Goal: Transaction & Acquisition: Purchase product/service

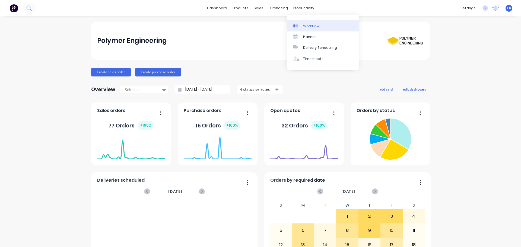
click at [304, 26] on div "Workflow" at bounding box center [311, 26] width 16 height 5
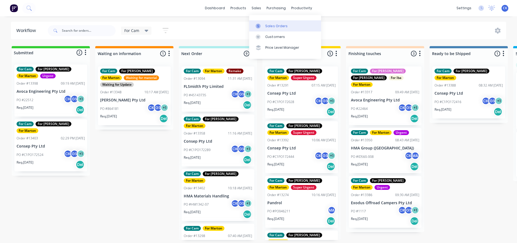
click at [261, 29] on link "Sales Orders" at bounding box center [285, 25] width 72 height 11
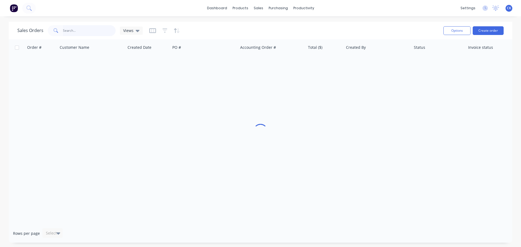
click at [87, 34] on input "text" at bounding box center [89, 30] width 53 height 11
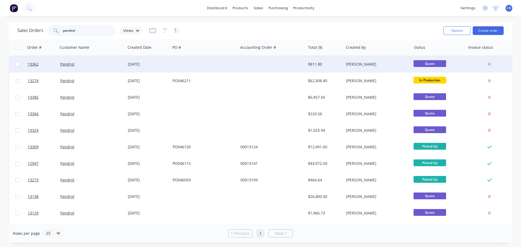
type input "pandrol"
click at [219, 67] on div at bounding box center [204, 64] width 68 height 16
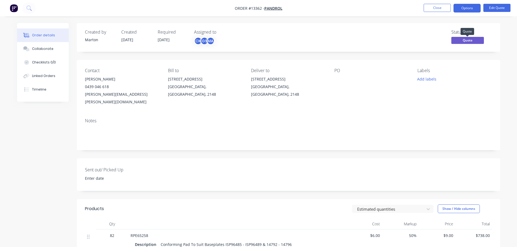
click at [460, 40] on span "Quote" at bounding box center [467, 40] width 33 height 7
click at [496, 6] on button "Edit Quote" at bounding box center [496, 8] width 27 height 8
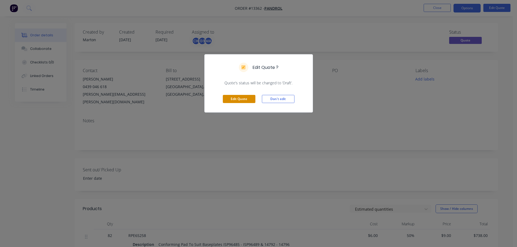
click at [234, 96] on button "Edit Quote" at bounding box center [239, 99] width 33 height 8
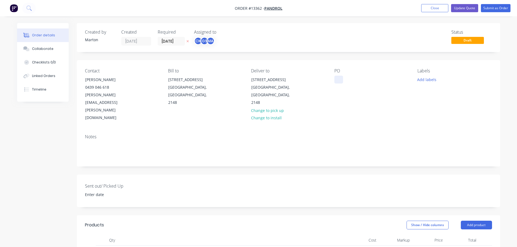
click at [339, 77] on div at bounding box center [338, 80] width 9 height 8
click at [423, 83] on button "Add labels" at bounding box center [426, 79] width 25 height 7
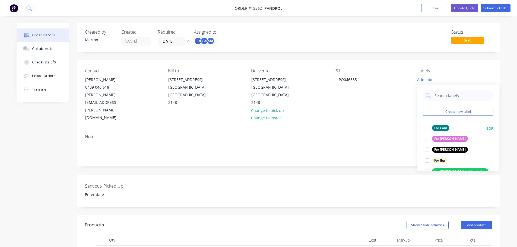
click at [426, 130] on div at bounding box center [427, 128] width 11 height 11
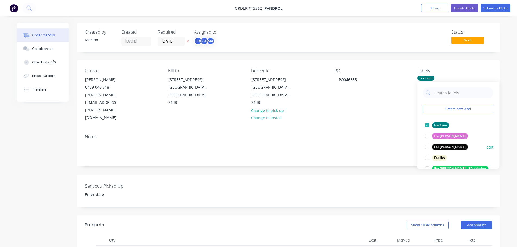
click at [426, 145] on div at bounding box center [427, 147] width 11 height 11
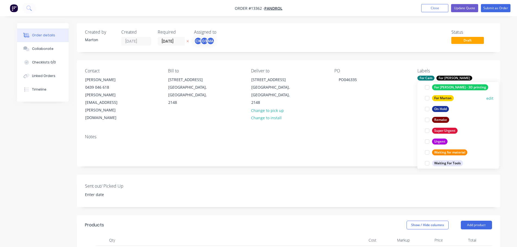
click at [427, 98] on div at bounding box center [427, 98] width 11 height 11
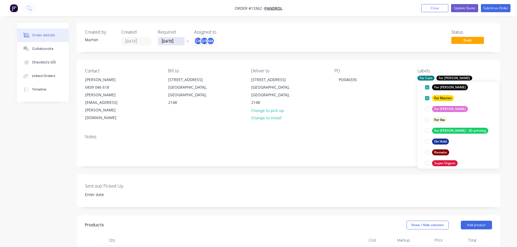
click at [174, 42] on input "[DATE]" at bounding box center [171, 41] width 27 height 8
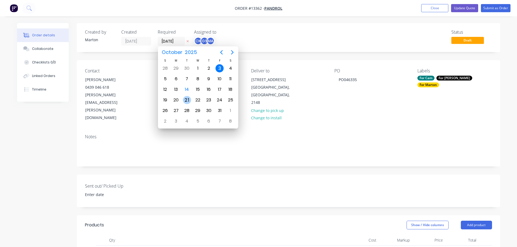
click at [187, 99] on div "21" at bounding box center [187, 100] width 8 height 8
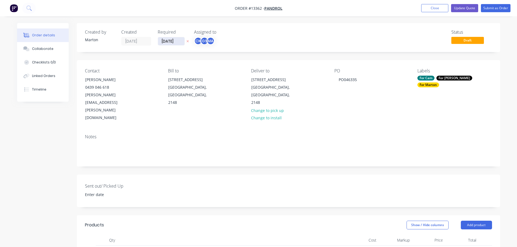
click at [171, 39] on input "[DATE]" at bounding box center [171, 41] width 27 height 8
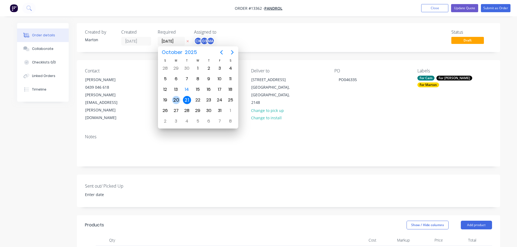
click at [178, 104] on div "20" at bounding box center [176, 100] width 11 height 10
type input "[DATE]"
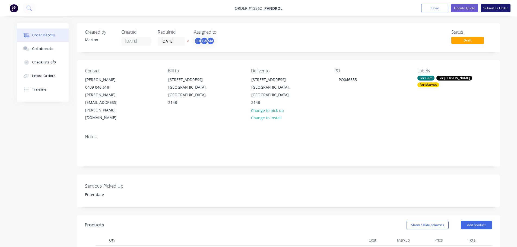
click at [494, 11] on button "Submit as Order" at bounding box center [496, 8] width 30 height 8
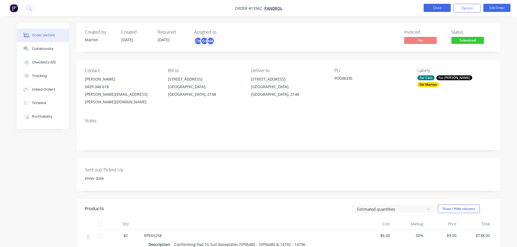
click at [446, 9] on button "Close" at bounding box center [436, 8] width 27 height 8
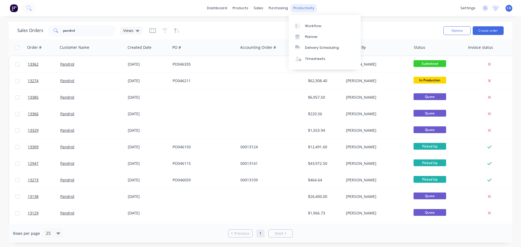
click at [299, 8] on div "productivity" at bounding box center [304, 8] width 26 height 8
click at [318, 28] on div "Workflow" at bounding box center [313, 26] width 16 height 5
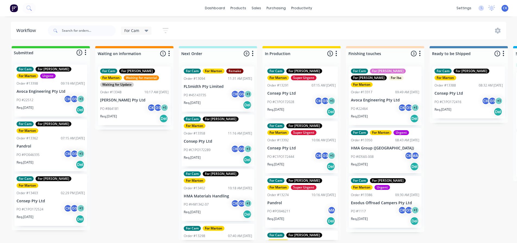
click at [294, 91] on p "Consep Pty Ltd" at bounding box center [301, 93] width 68 height 5
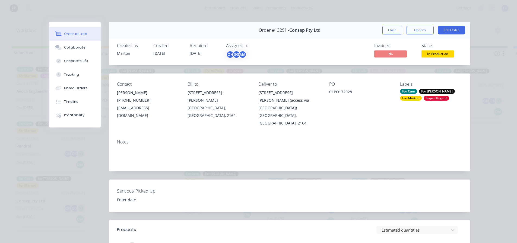
click at [385, 33] on button "Close" at bounding box center [392, 30] width 20 height 9
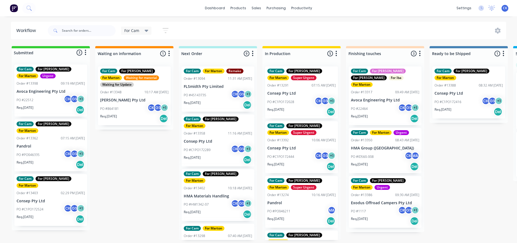
click at [209, 101] on div "Req. [DATE] Del" at bounding box center [218, 104] width 68 height 9
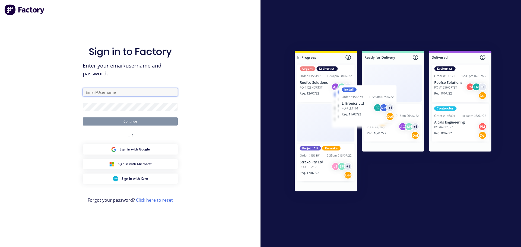
type input "[EMAIL_ADDRESS][DOMAIN_NAME]"
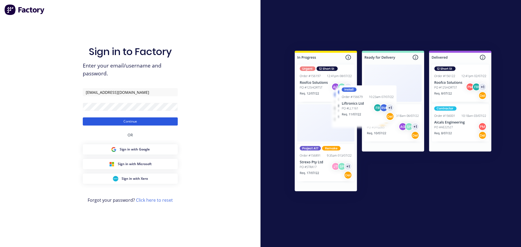
click at [118, 119] on button "Continue" at bounding box center [130, 121] width 95 height 8
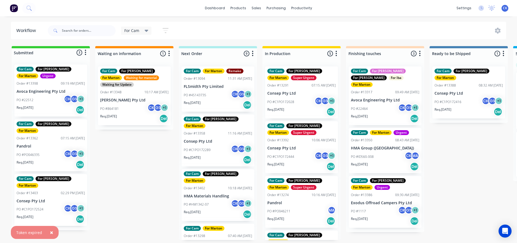
drag, startPoint x: 306, startPoint y: 96, endPoint x: 307, endPoint y: 91, distance: 5.0
click at [306, 91] on div "For Cam For [PERSON_NAME] For [PERSON_NAME] Super Urgent Order #13291 07:15 AM …" at bounding box center [301, 151] width 78 height 178
click at [299, 98] on div "For Cam For [PERSON_NAME] For [PERSON_NAME] Super Urgent Order #13291 07:15 AM …" at bounding box center [301, 151] width 78 height 178
click at [299, 102] on div "For Cam For [PERSON_NAME] For [PERSON_NAME] Super Urgent Order #13291 07:15 AM …" at bounding box center [301, 151] width 78 height 178
click at [291, 83] on div "For Cam For [PERSON_NAME] For [PERSON_NAME] Super Urgent Order #13291 07:15 AM …" at bounding box center [301, 151] width 78 height 178
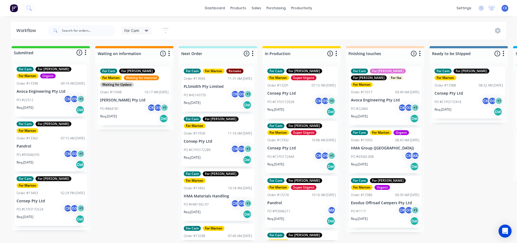
click at [292, 107] on div "Req. [DATE] Del" at bounding box center [301, 111] width 68 height 9
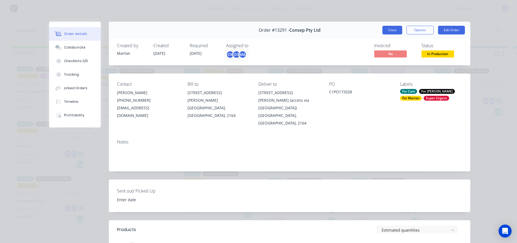
click at [392, 32] on button "Close" at bounding box center [392, 30] width 20 height 9
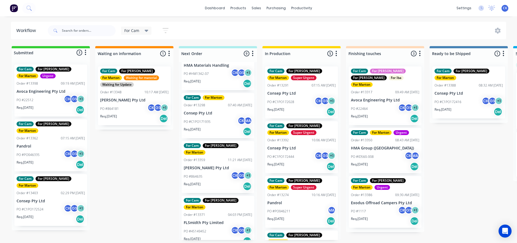
scroll to position [136, 0]
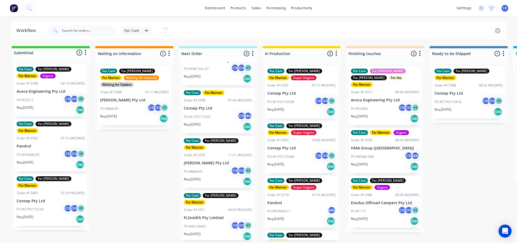
click at [372, 152] on div "PO #ID560-008 CK MA" at bounding box center [385, 157] width 68 height 10
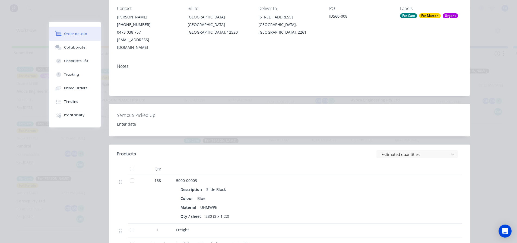
scroll to position [0, 0]
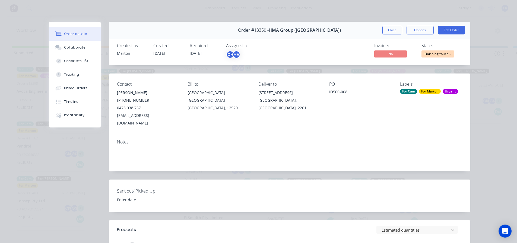
drag, startPoint x: 385, startPoint y: 31, endPoint x: 385, endPoint y: 43, distance: 11.9
click at [385, 31] on button "Close" at bounding box center [392, 30] width 20 height 9
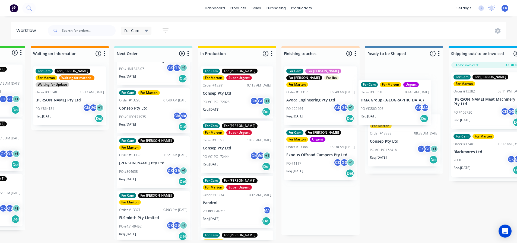
drag, startPoint x: 372, startPoint y: 146, endPoint x: 386, endPoint y: 101, distance: 47.2
click at [386, 101] on div "Submitted 3 Status colour #32CD32 hex #32CD32 Save Cancel Summaries Total order…" at bounding box center [304, 143] width 747 height 194
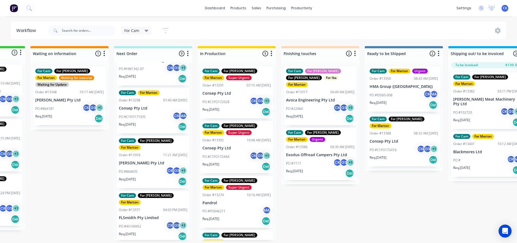
click at [318, 105] on div "PO #22464 CK GS + 1" at bounding box center [320, 109] width 68 height 10
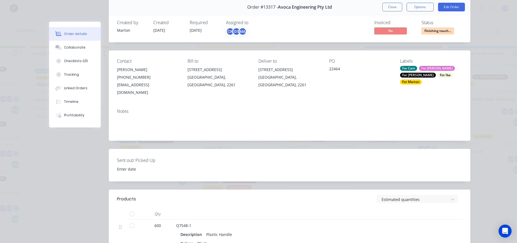
scroll to position [0, 0]
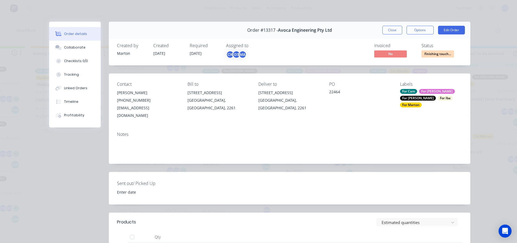
click at [398, 25] on div "Order #13317 - Avoca Engineering Pty Ltd Close Options Edit Order" at bounding box center [289, 30] width 361 height 17
click at [394, 29] on button "Close" at bounding box center [392, 30] width 20 height 9
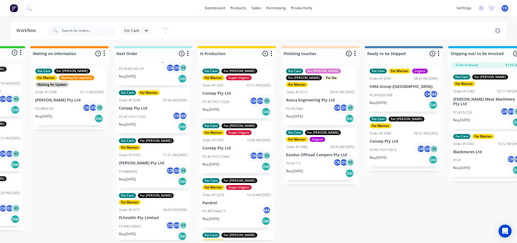
click at [315, 161] on div "PO #1117 CK GS + 1" at bounding box center [320, 163] width 68 height 10
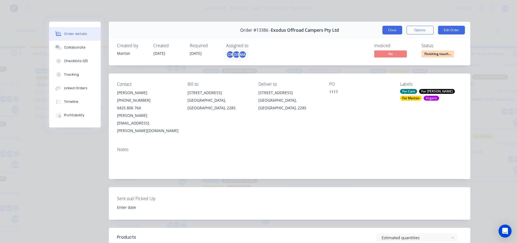
click at [384, 29] on button "Close" at bounding box center [392, 30] width 20 height 9
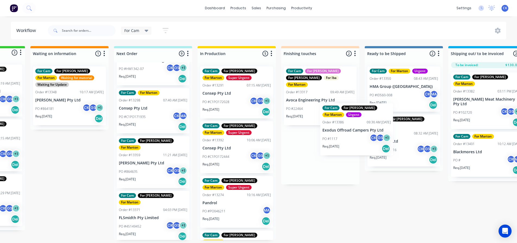
drag, startPoint x: 334, startPoint y: 138, endPoint x: 388, endPoint y: 114, distance: 58.4
click at [388, 114] on div "Submitted 3 Status colour #32CD32 hex #32CD32 Save Cancel Summaries Total order…" at bounding box center [304, 143] width 747 height 194
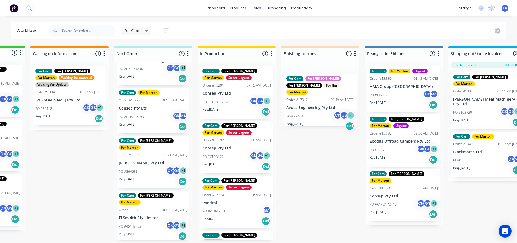
drag, startPoint x: 312, startPoint y: 106, endPoint x: 314, endPoint y: 114, distance: 8.3
click at [314, 114] on div "For Cam For [PERSON_NAME] For [PERSON_NAME] For Iba For Marton Order #13317 09:…" at bounding box center [320, 92] width 78 height 61
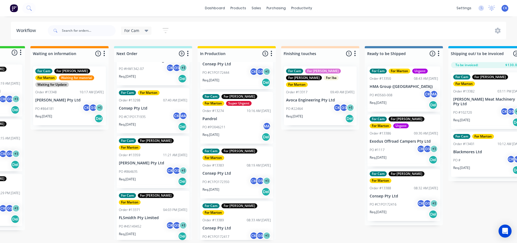
scroll to position [1, 65]
click at [236, 242] on div "Req. [DATE] Del" at bounding box center [236, 246] width 68 height 9
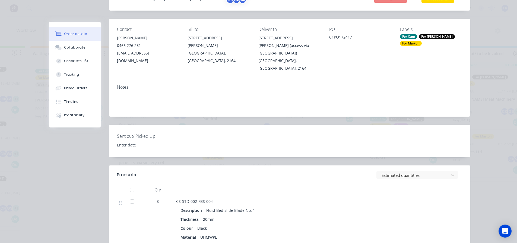
scroll to position [0, 0]
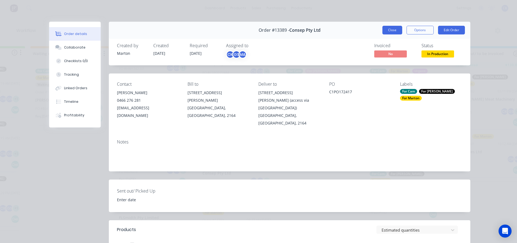
click at [395, 28] on button "Close" at bounding box center [392, 30] width 20 height 9
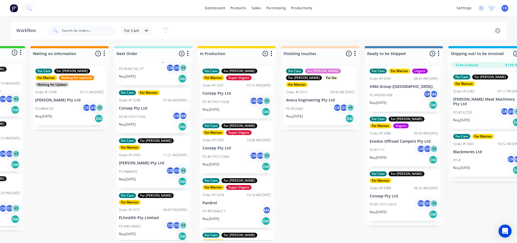
scroll to position [0, 65]
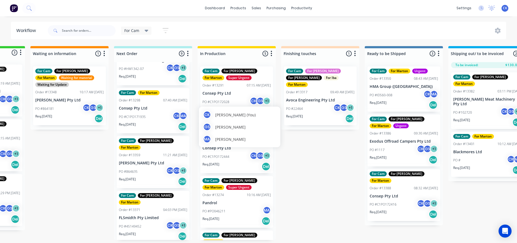
click at [234, 96] on div "For Cam For [PERSON_NAME] For [PERSON_NAME] Super Urgent Order #13291 07:15 AM …" at bounding box center [236, 92] width 73 height 52
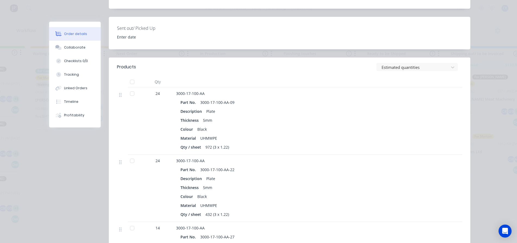
scroll to position [190, 0]
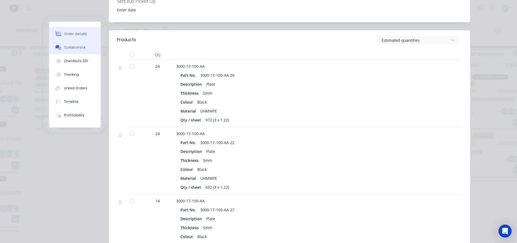
click at [78, 45] on div "Collaborate" at bounding box center [74, 47] width 21 height 5
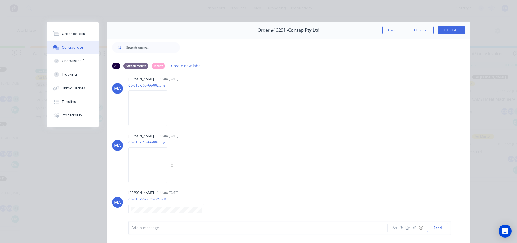
scroll to position [0, 0]
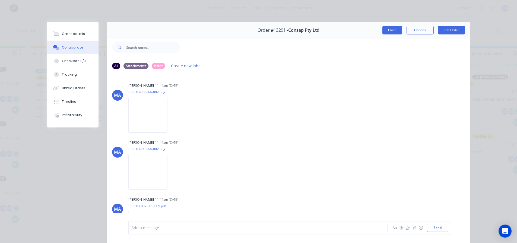
click at [387, 30] on button "Close" at bounding box center [392, 30] width 20 height 9
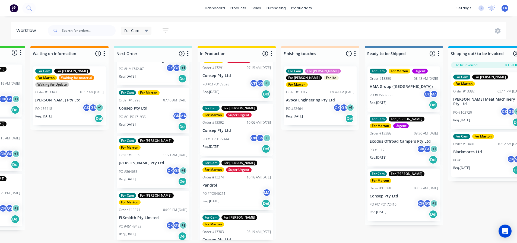
scroll to position [27, 0]
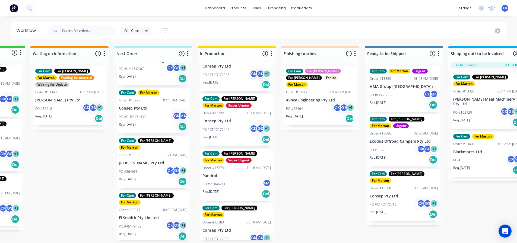
click at [236, 182] on div "PO #PO046211 MA" at bounding box center [236, 184] width 68 height 10
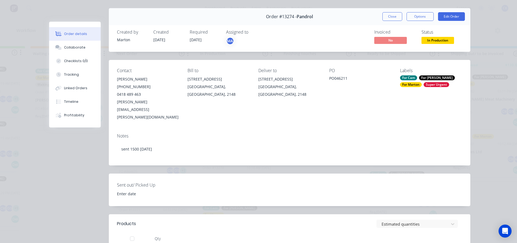
scroll to position [4, 0]
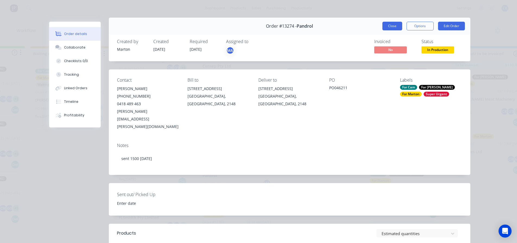
click at [385, 24] on button "Close" at bounding box center [392, 26] width 20 height 9
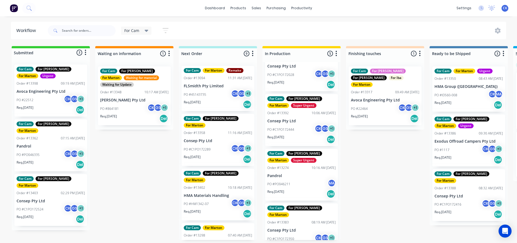
scroll to position [0, 0]
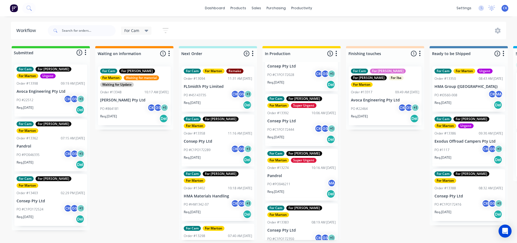
click at [214, 155] on div "Req. [DATE] Del" at bounding box center [218, 159] width 68 height 9
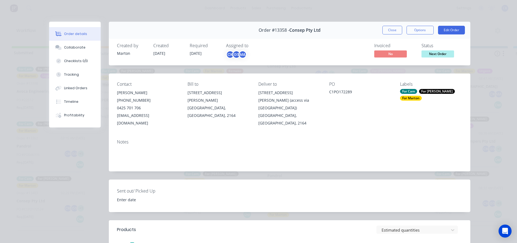
click at [388, 33] on button "Close" at bounding box center [392, 30] width 20 height 9
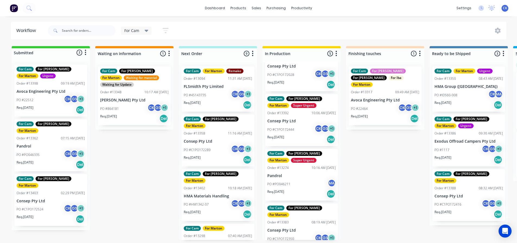
click at [220, 194] on p "HMA Materials Handling" at bounding box center [218, 196] width 68 height 5
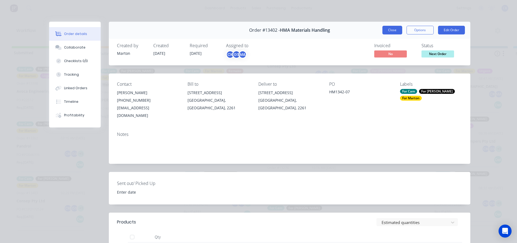
click at [389, 31] on button "Close" at bounding box center [392, 30] width 20 height 9
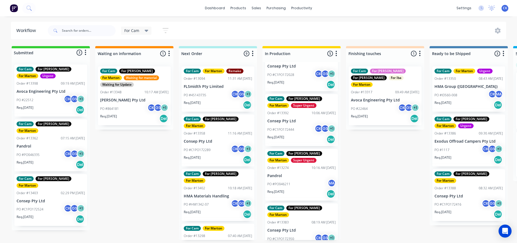
scroll to position [27, 0]
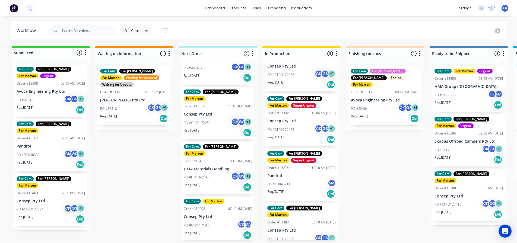
click at [53, 107] on div "Req. [DATE] Del" at bounding box center [51, 109] width 68 height 9
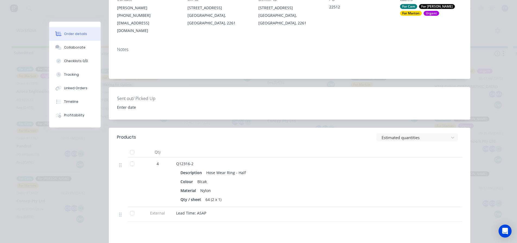
scroll to position [109, 0]
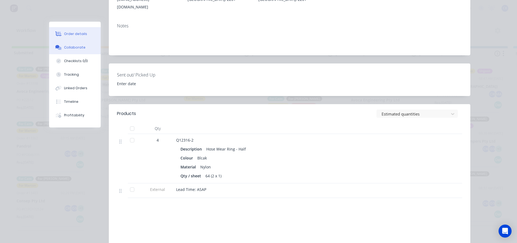
click at [78, 53] on button "Collaborate" at bounding box center [75, 48] width 52 height 14
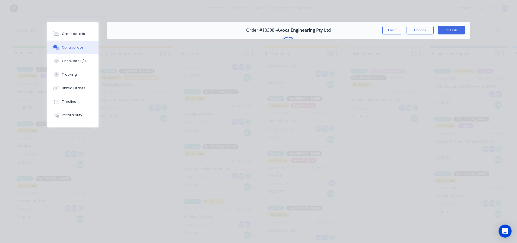
scroll to position [0, 0]
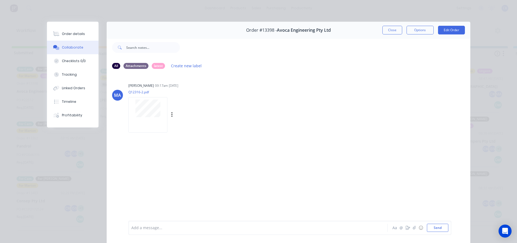
click at [149, 118] on div at bounding box center [147, 115] width 39 height 36
click at [63, 29] on button "Order details" at bounding box center [73, 34] width 52 height 14
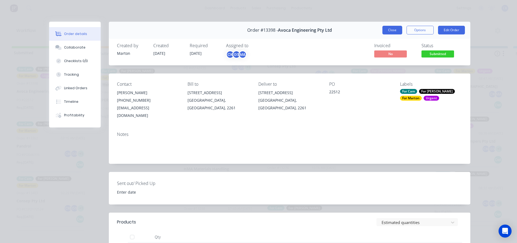
click at [393, 30] on button "Close" at bounding box center [392, 30] width 20 height 9
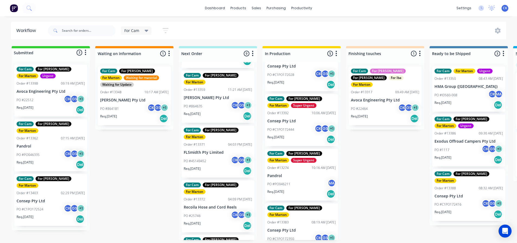
scroll to position [217, 0]
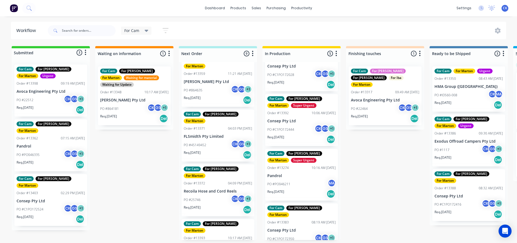
click at [296, 178] on p "Pandrol" at bounding box center [301, 176] width 68 height 5
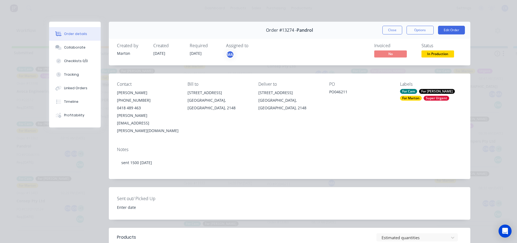
click at [390, 31] on button "Close" at bounding box center [392, 30] width 20 height 9
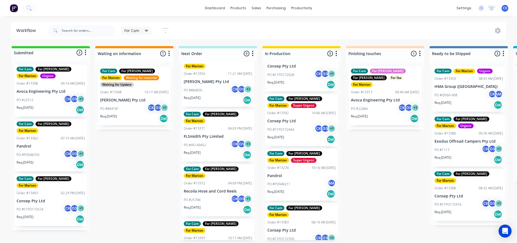
click at [310, 109] on div "For Cam For [PERSON_NAME] For [PERSON_NAME] Super Urgent Order #13392 10:06 AM …" at bounding box center [301, 120] width 73 height 52
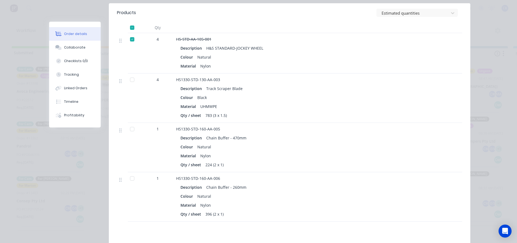
scroll to position [190, 0]
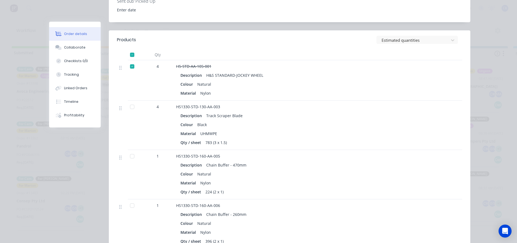
click at [132, 101] on div at bounding box center [132, 106] width 11 height 11
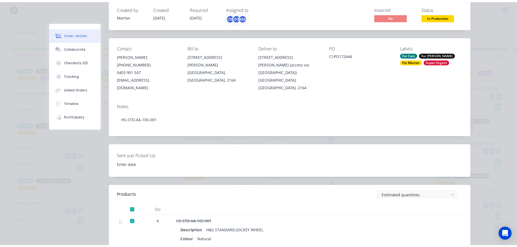
scroll to position [0, 0]
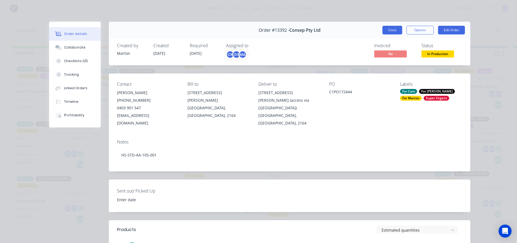
click at [396, 26] on button "Close" at bounding box center [392, 30] width 20 height 9
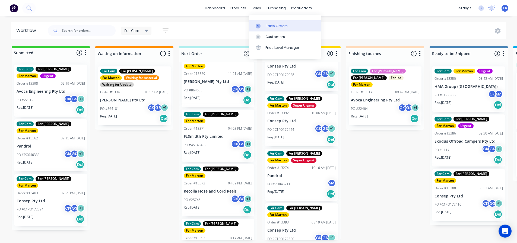
click at [265, 28] on div "Sales Orders" at bounding box center [276, 26] width 22 height 5
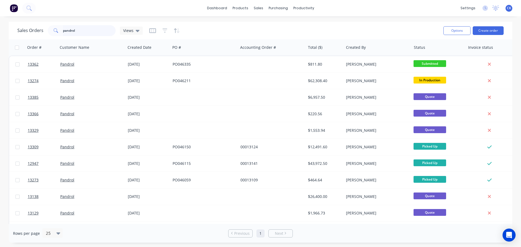
click at [91, 36] on input "pandrol" at bounding box center [89, 30] width 53 height 11
drag, startPoint x: 88, startPoint y: 31, endPoint x: 23, endPoint y: 31, distance: 65.1
click at [23, 31] on div "Sales Orders pandrol Views" at bounding box center [79, 30] width 125 height 11
click at [494, 28] on button "Create order" at bounding box center [488, 30] width 31 height 9
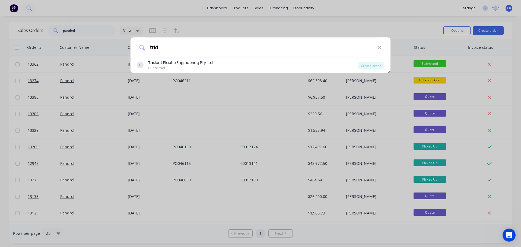
type input "trid"
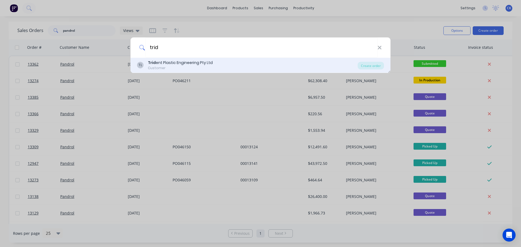
click at [231, 63] on div "TL Trid ent Plastic Engineering Pty Ltd Customer" at bounding box center [247, 65] width 221 height 11
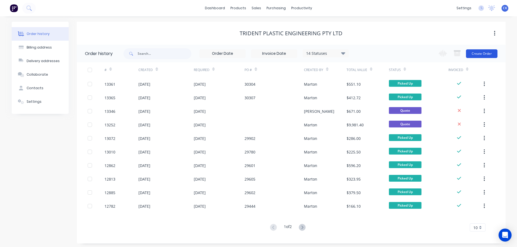
click at [483, 54] on button "Create Order" at bounding box center [481, 53] width 31 height 9
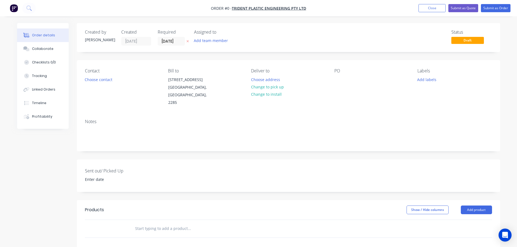
click at [149, 223] on input "text" at bounding box center [189, 228] width 109 height 11
type input "b"
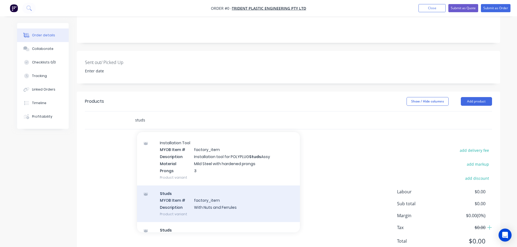
scroll to position [27, 0]
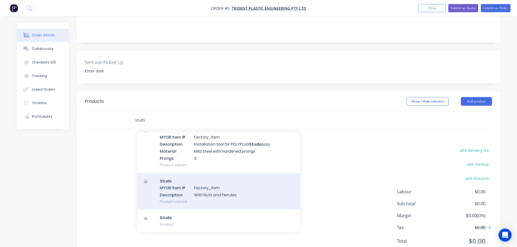
type input "studs"
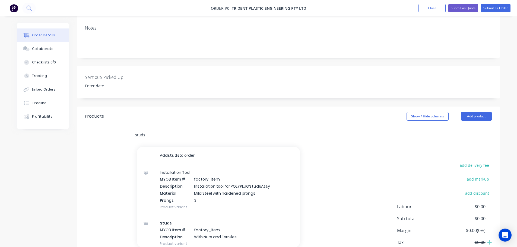
scroll to position [81, 0]
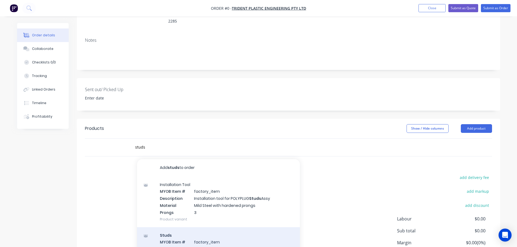
click at [263, 227] on div "Studs MYOB Item # factory_item Description With Nuts and Ferrules Product varia…" at bounding box center [218, 245] width 163 height 37
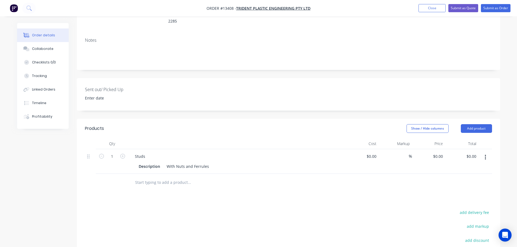
click at [172, 152] on div "Studs" at bounding box center [236, 156] width 213 height 8
click at [484, 152] on button "button" at bounding box center [485, 157] width 13 height 10
click at [468, 124] on button "Add product" at bounding box center [476, 128] width 31 height 9
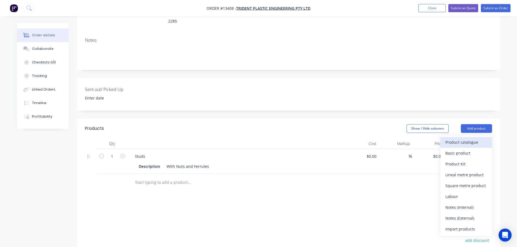
click at [452, 138] on div "Product catalogue" at bounding box center [466, 142] width 42 height 8
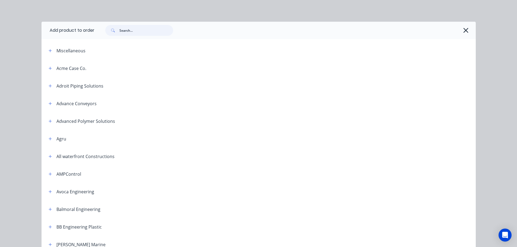
click at [119, 30] on input "text" at bounding box center [146, 30] width 54 height 11
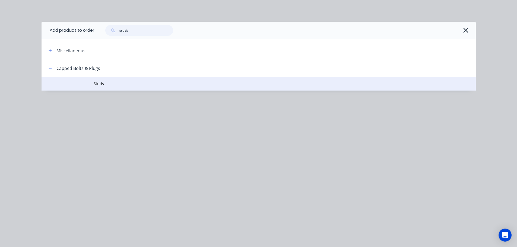
type input "studs"
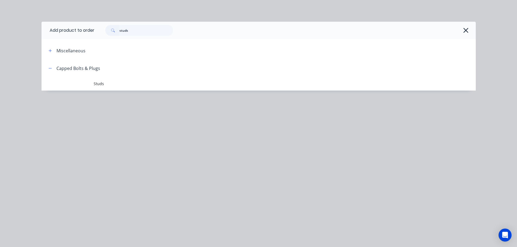
click at [100, 86] on span "Studs" at bounding box center [246, 84] width 305 height 6
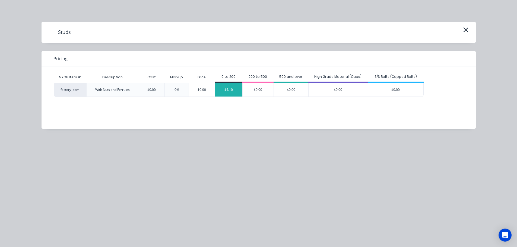
click at [228, 92] on div "$4.10" at bounding box center [228, 90] width 27 height 14
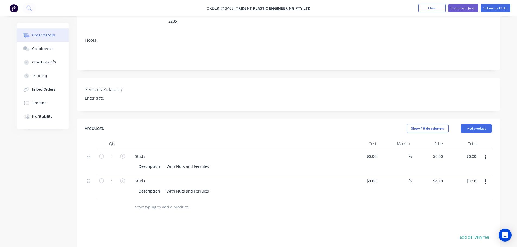
click at [484, 152] on button "button" at bounding box center [485, 157] width 13 height 10
click at [461, 200] on div "Delete" at bounding box center [466, 204] width 42 height 8
click at [123, 154] on icon "button" at bounding box center [122, 156] width 5 height 5
type input "2"
type input "$8.20"
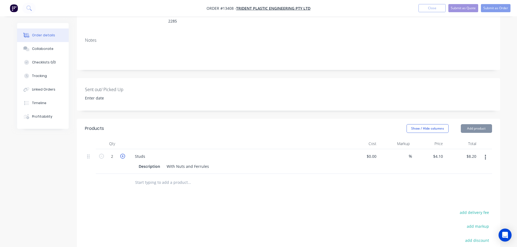
click at [123, 154] on icon "button" at bounding box center [122, 156] width 5 height 5
type input "3"
type input "$12.30"
click at [123, 154] on icon "button" at bounding box center [122, 156] width 5 height 5
type input "4"
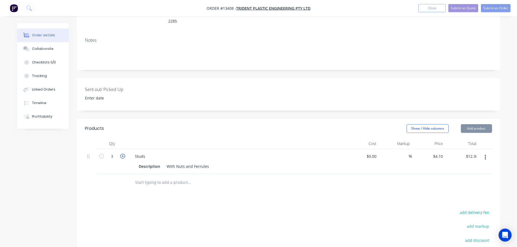
type input "$16.40"
click at [123, 154] on icon "button" at bounding box center [122, 156] width 5 height 5
type input "5"
type input "$20.50"
click at [123, 154] on icon "button" at bounding box center [122, 156] width 5 height 5
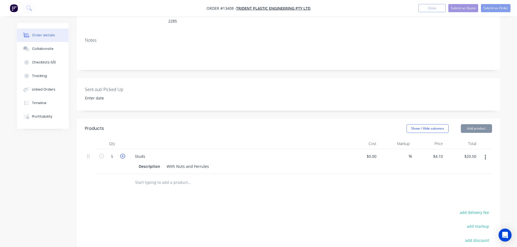
type input "6"
type input "$24.60"
click at [123, 154] on icon "button" at bounding box center [122, 156] width 5 height 5
type input "7"
type input "$28.70"
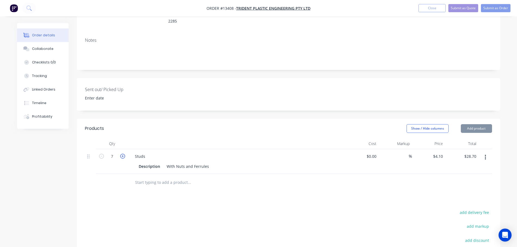
click at [123, 154] on icon "button" at bounding box center [122, 156] width 5 height 5
type input "8"
type input "$32.80"
click at [123, 154] on icon "button" at bounding box center [122, 156] width 5 height 5
type input "9"
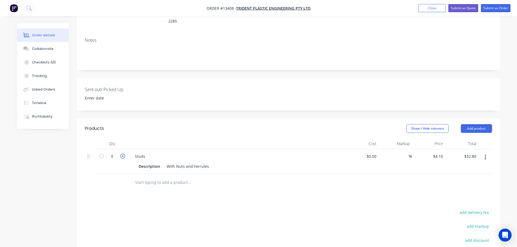
type input "$36.90"
click at [123, 154] on icon "button" at bounding box center [122, 156] width 5 height 5
type input "10"
type input "$41.00"
click at [123, 154] on icon "button" at bounding box center [122, 156] width 5 height 5
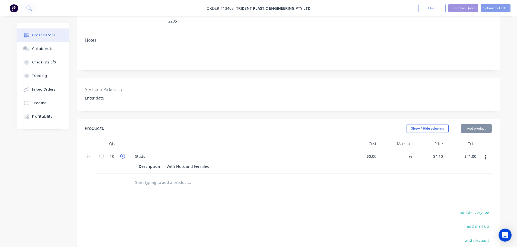
type input "11"
type input "$45.10"
click at [123, 154] on icon "button" at bounding box center [122, 156] width 5 height 5
type input "12"
type input "$49.20"
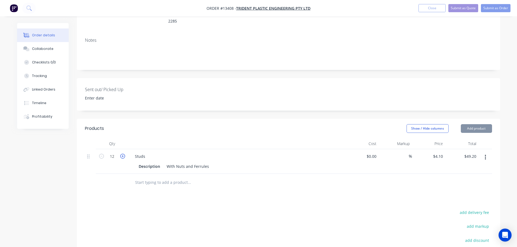
click at [123, 154] on icon "button" at bounding box center [122, 156] width 5 height 5
type input "13"
type input "$53.30"
click at [123, 154] on icon "button" at bounding box center [122, 156] width 5 height 5
type input "14"
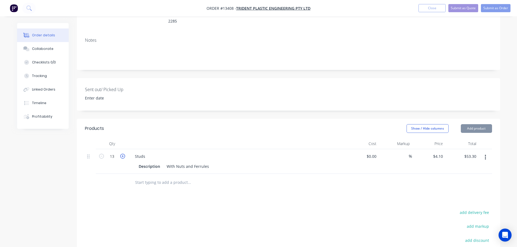
type input "$57.40"
click at [123, 154] on icon "button" at bounding box center [122, 156] width 5 height 5
type input "15"
type input "$61.50"
click at [123, 154] on icon "button" at bounding box center [122, 156] width 5 height 5
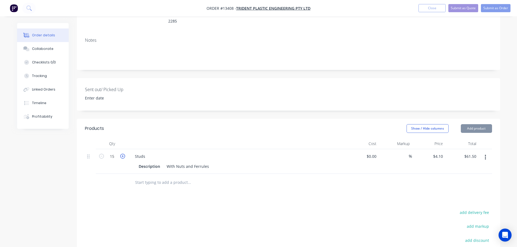
type input "16"
type input "$65.60"
click at [123, 154] on icon "button" at bounding box center [122, 156] width 5 height 5
type input "17"
type input "$69.70"
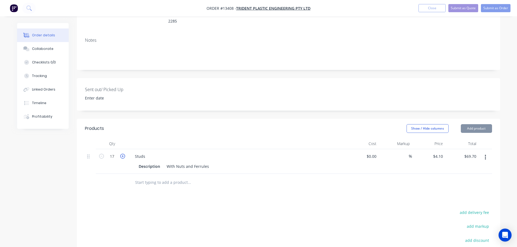
click at [123, 154] on icon "button" at bounding box center [122, 156] width 5 height 5
type input "18"
type input "$73.80"
click at [123, 154] on icon "button" at bounding box center [122, 156] width 5 height 5
type input "19"
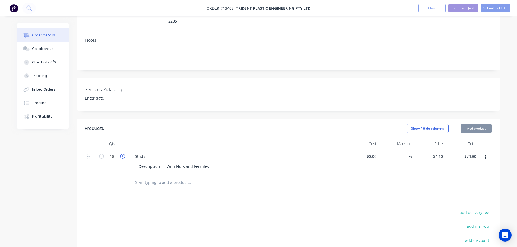
type input "$77.90"
click at [123, 154] on icon "button" at bounding box center [122, 156] width 5 height 5
type input "20"
type input "$82.00"
click at [123, 154] on icon "button" at bounding box center [122, 156] width 5 height 5
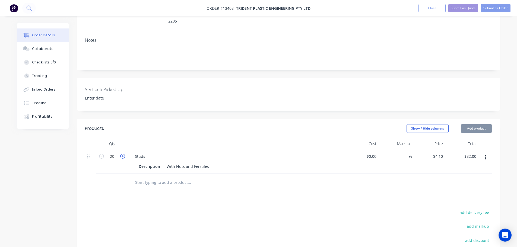
type input "21"
type input "$86.10"
click at [123, 154] on icon "button" at bounding box center [122, 156] width 5 height 5
type input "22"
type input "$90.20"
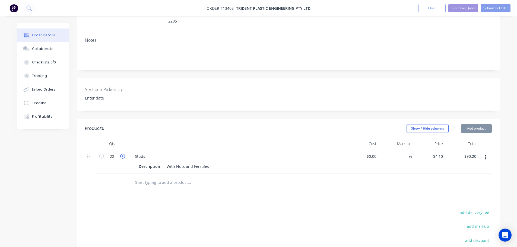
click at [123, 154] on icon "button" at bounding box center [122, 156] width 5 height 5
type input "23"
type input "$94.30"
click at [123, 154] on icon "button" at bounding box center [122, 156] width 5 height 5
type input "24"
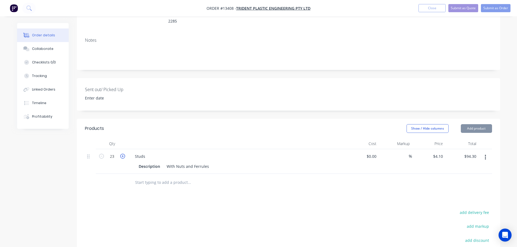
type input "$98.40"
click at [117, 152] on input "24" at bounding box center [112, 156] width 14 height 8
type input "40"
type input "$164.00"
click at [157, 198] on div "Products Show / Hide columns Add product Qty Cost Markup Price Total 40 Studs D…" at bounding box center [288, 220] width 423 height 203
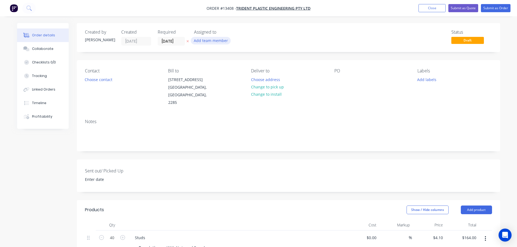
click at [206, 43] on button "Add team member" at bounding box center [211, 40] width 40 height 7
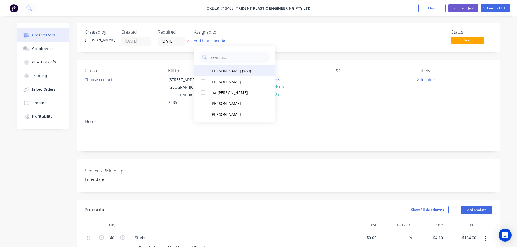
click at [216, 69] on div "[PERSON_NAME] (You)" at bounding box center [237, 71] width 54 height 6
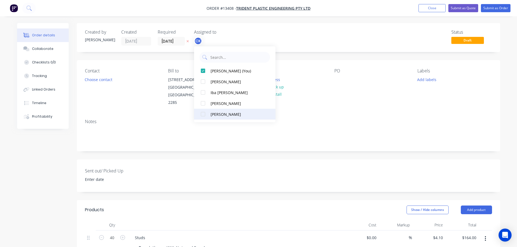
click at [221, 114] on div "[PERSON_NAME]" at bounding box center [237, 114] width 54 height 6
click at [369, 88] on div "PO" at bounding box center [371, 87] width 74 height 38
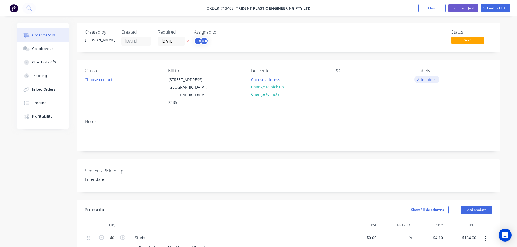
click at [430, 78] on button "Add labels" at bounding box center [426, 79] width 25 height 7
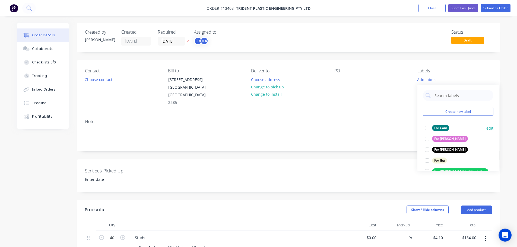
click at [436, 127] on div "For Cam" at bounding box center [440, 128] width 17 height 6
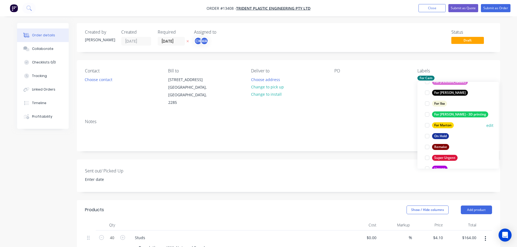
click at [424, 127] on div at bounding box center [427, 125] width 11 height 11
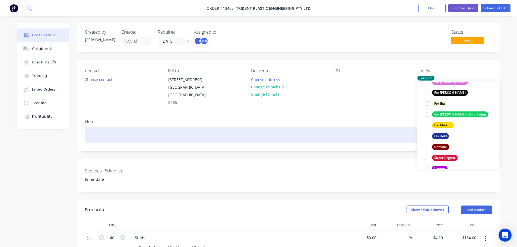
scroll to position [11, 0]
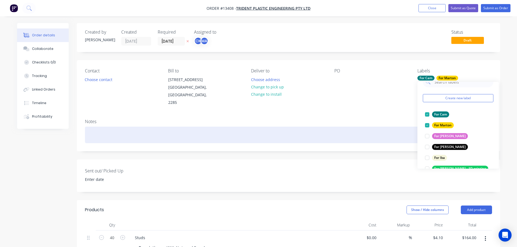
click at [377, 127] on div at bounding box center [288, 135] width 407 height 17
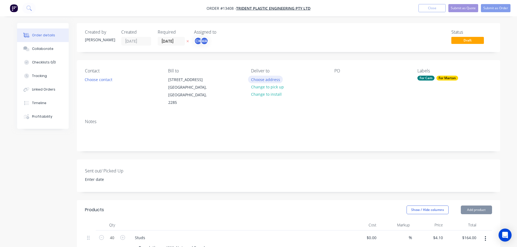
click at [273, 78] on button "Choose address" at bounding box center [265, 79] width 35 height 7
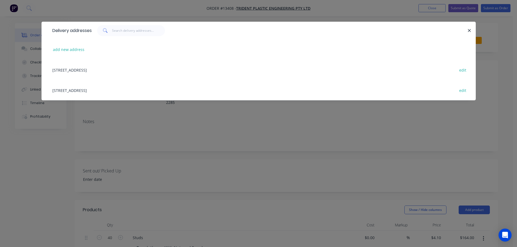
click at [130, 72] on div "[STREET_ADDRESS] edit" at bounding box center [259, 70] width 418 height 20
